Goal: Entertainment & Leisure: Consume media (video, audio)

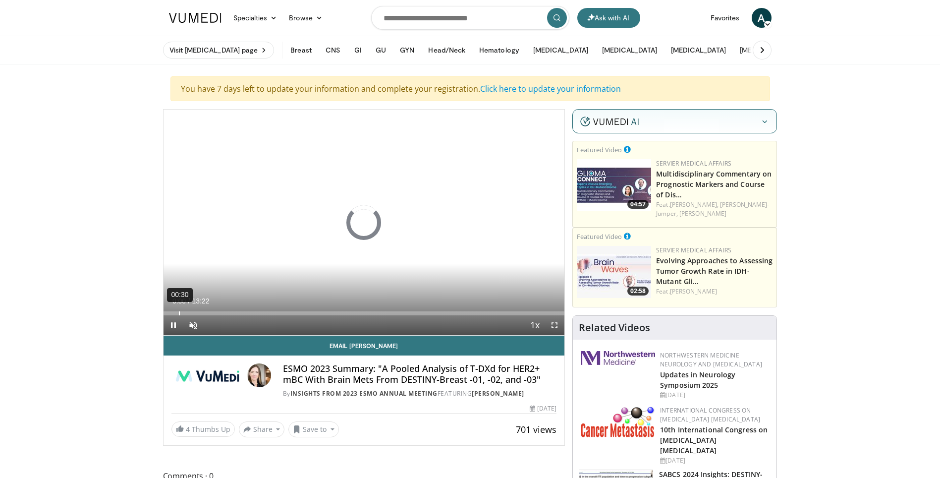
click at [179, 314] on div "00:30" at bounding box center [179, 313] width 1 height 4
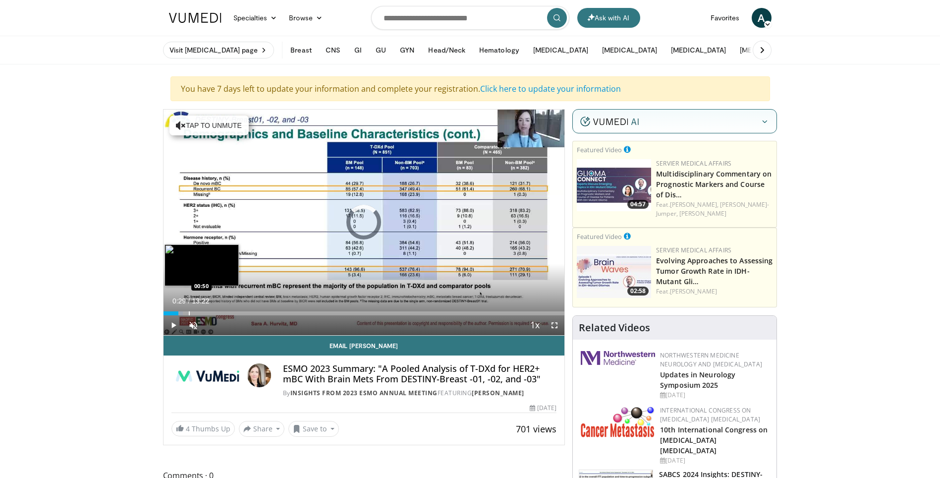
click at [189, 314] on div "Progress Bar" at bounding box center [189, 313] width 1 height 4
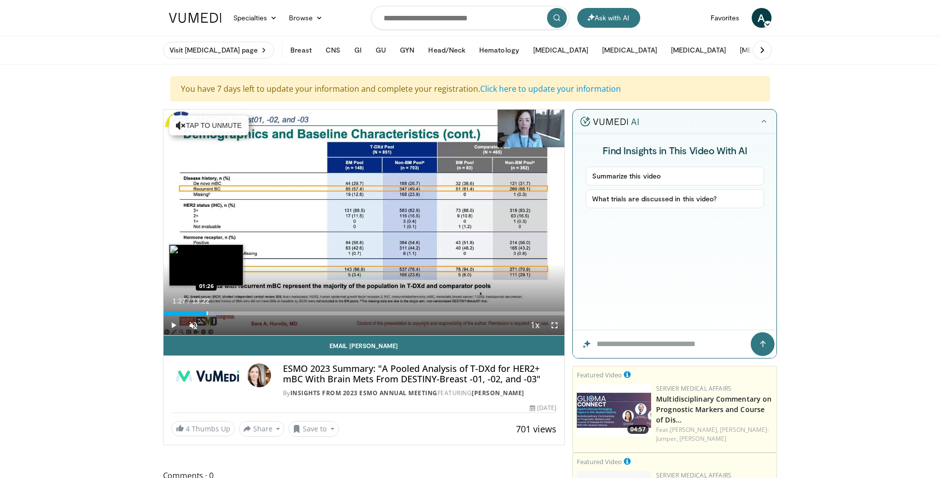
click at [207, 313] on div "Progress Bar" at bounding box center [207, 313] width 1 height 4
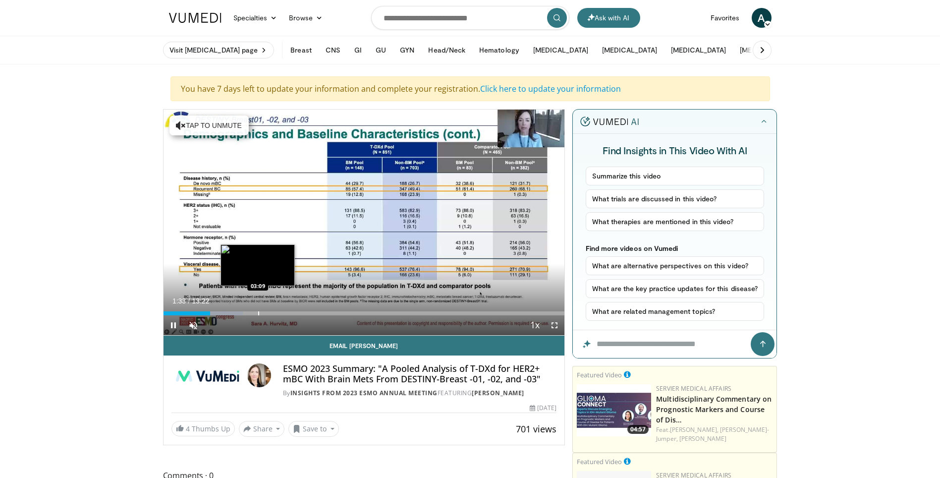
click at [258, 309] on div "Loaded : 19.78% 01:33 03:09" at bounding box center [364, 310] width 401 height 9
click at [283, 312] on div "Progress Bar" at bounding box center [283, 313] width 1 height 4
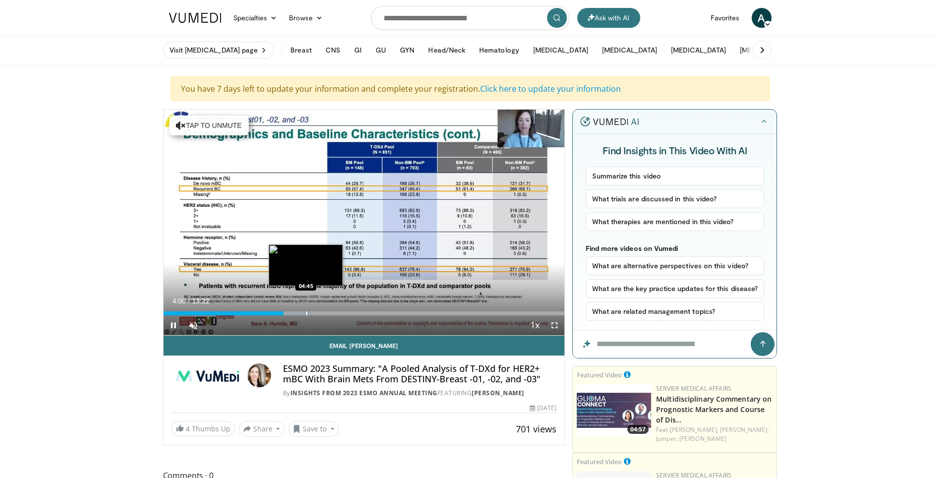
click at [306, 312] on div "Progress Bar" at bounding box center [306, 313] width 1 height 4
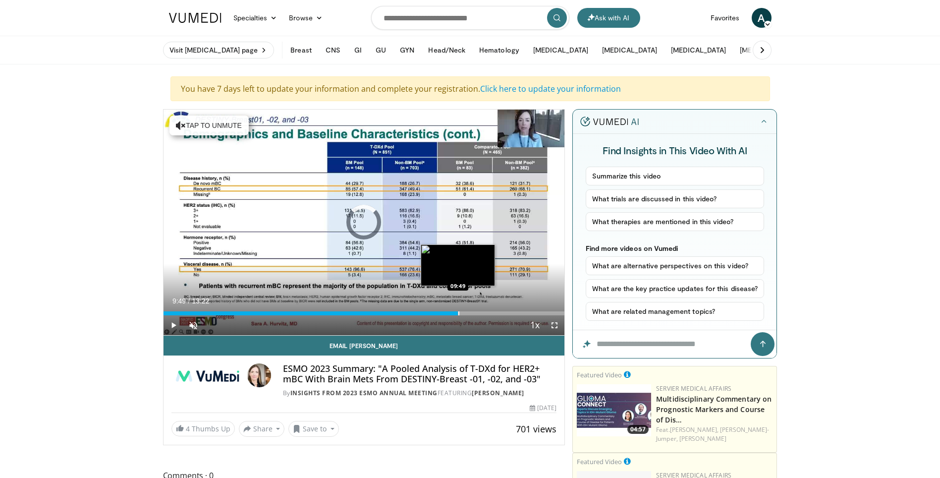
click at [458, 309] on div "Loaded : 44.51% 04:53 09:49" at bounding box center [364, 310] width 401 height 9
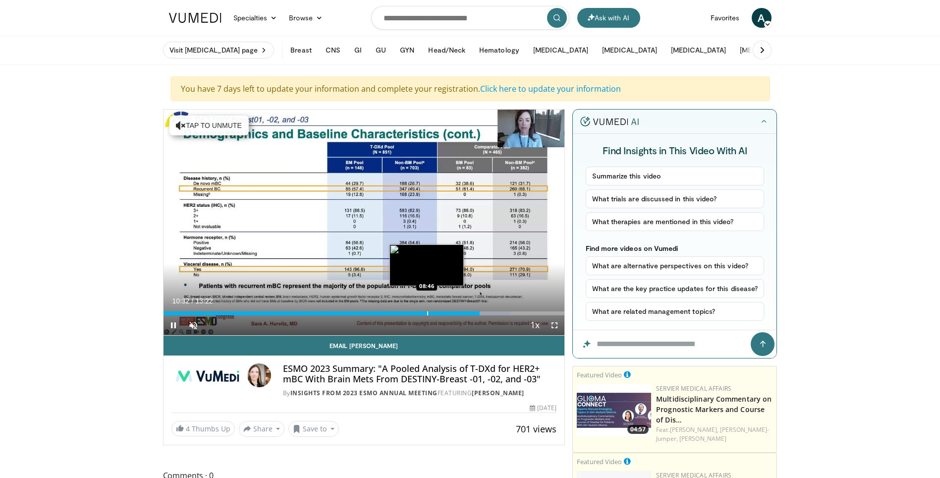
click at [427, 307] on div "Loaded : 86.56% 10:32 08:46" at bounding box center [364, 310] width 401 height 9
click at [445, 313] on div "Loaded : 68.57% 09:22 09:23" at bounding box center [364, 313] width 401 height 4
click at [463, 312] on div "Progress Bar" at bounding box center [462, 313] width 1 height 4
click at [453, 306] on div "Loaded : 0.00% 09:40 09:40" at bounding box center [364, 310] width 401 height 9
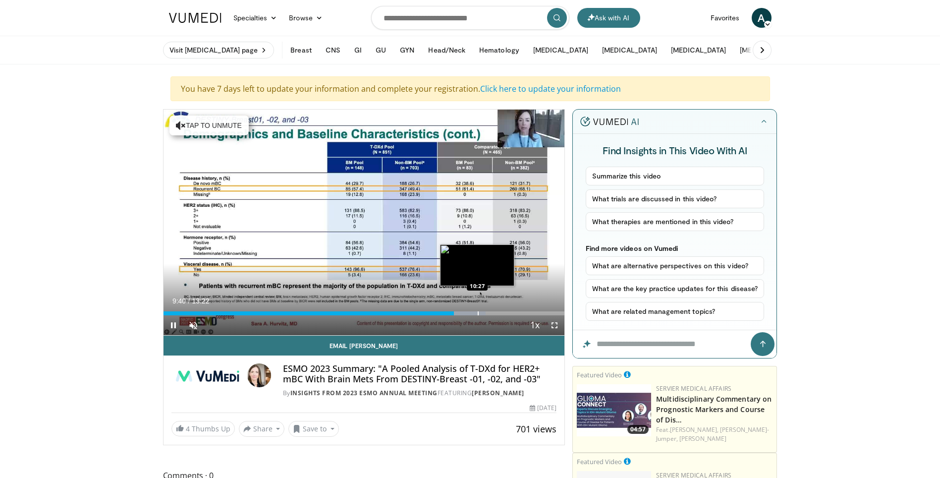
click at [478, 312] on div "Progress Bar" at bounding box center [478, 313] width 1 height 4
click at [169, 320] on span "Video Player" at bounding box center [174, 325] width 20 height 20
click at [167, 316] on span "Video Player" at bounding box center [174, 325] width 20 height 20
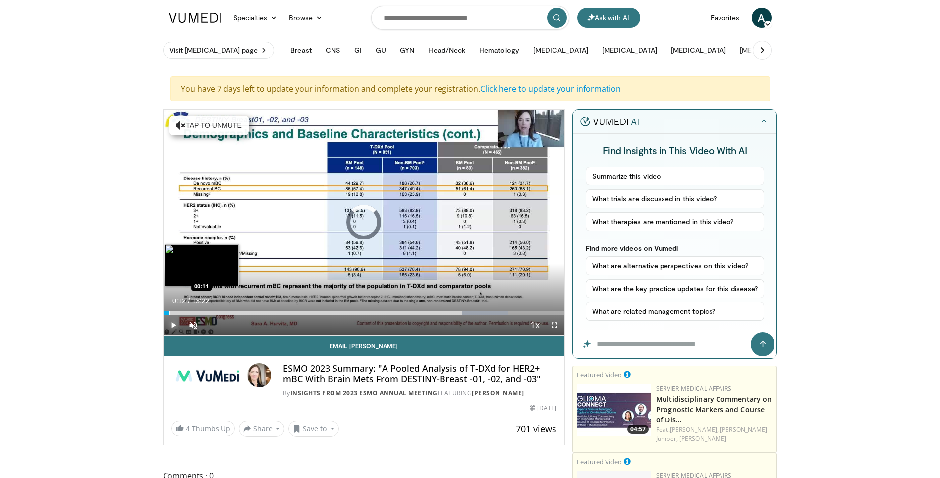
click at [169, 313] on div "Progress Bar" at bounding box center [169, 313] width 1 height 4
click at [177, 312] on div "Progress Bar" at bounding box center [177, 313] width 1 height 4
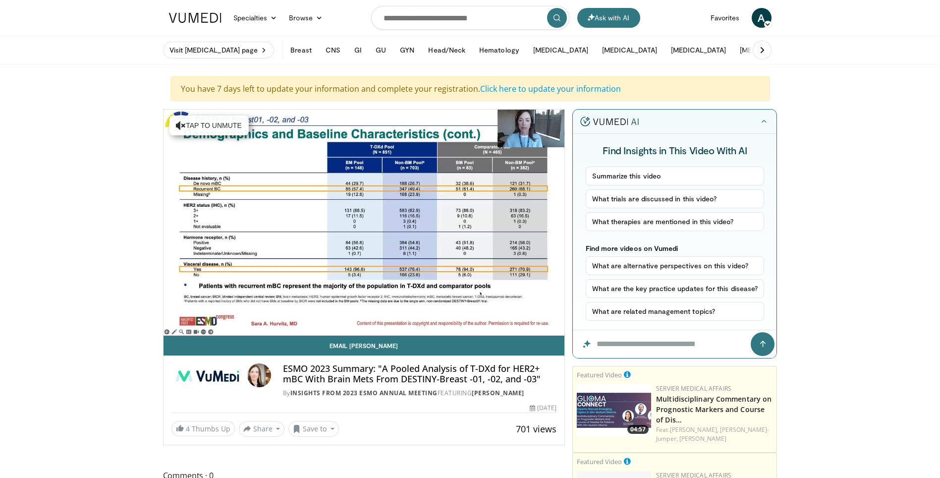
click at [366, 224] on div "10 seconds Tap to unmute" at bounding box center [364, 222] width 401 height 225
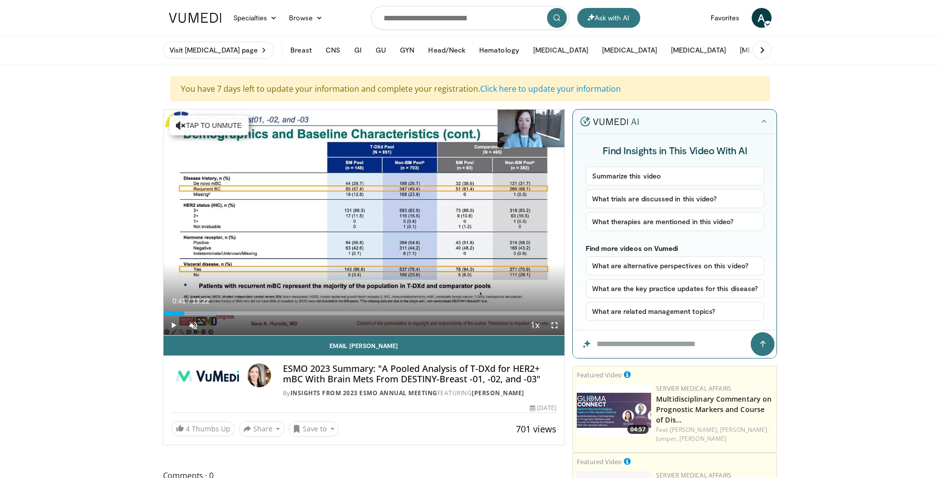
click at [366, 224] on div "10 seconds Tap to unmute" at bounding box center [364, 222] width 401 height 225
